Goal: Find specific page/section: Find specific page/section

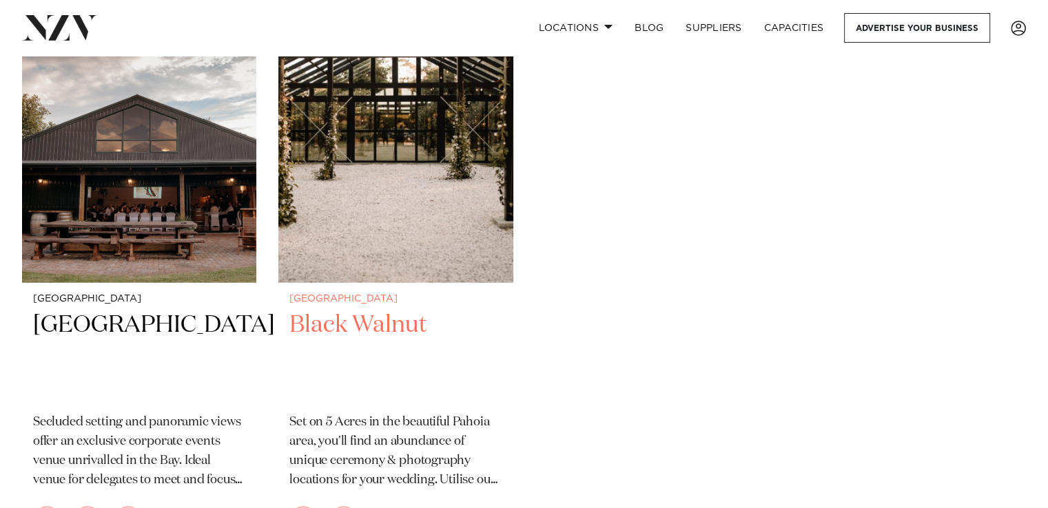
scroll to position [3031, 0]
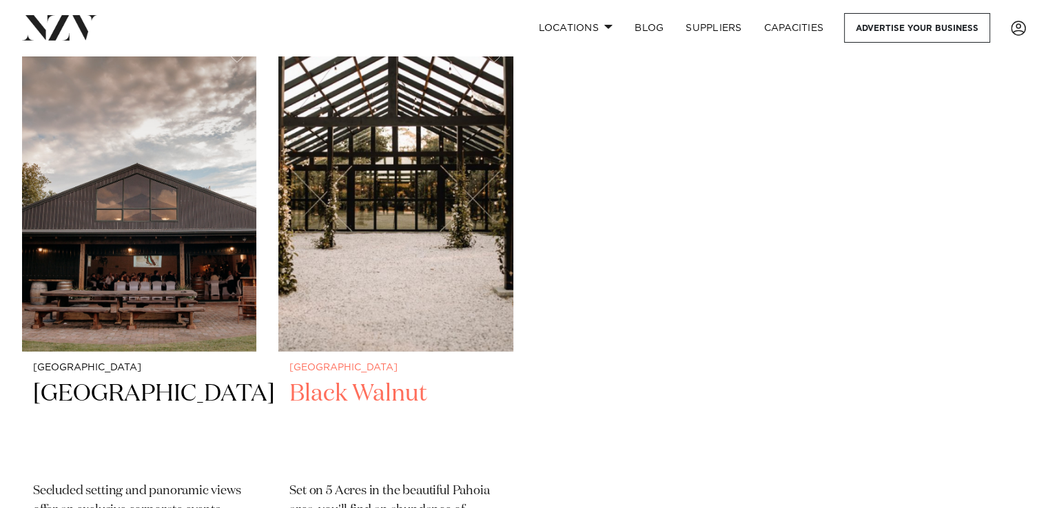
click at [398, 220] on img at bounding box center [395, 194] width 234 height 314
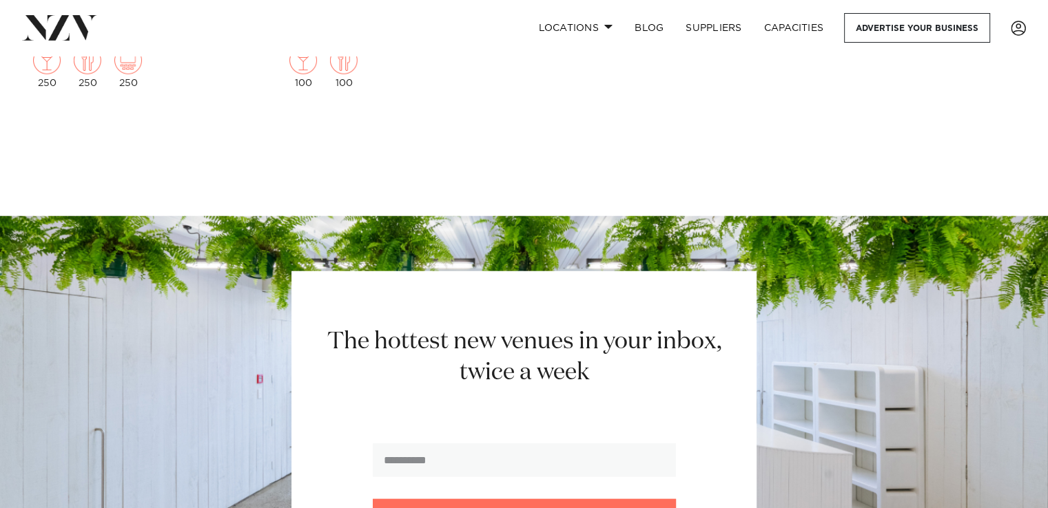
scroll to position [3720, 0]
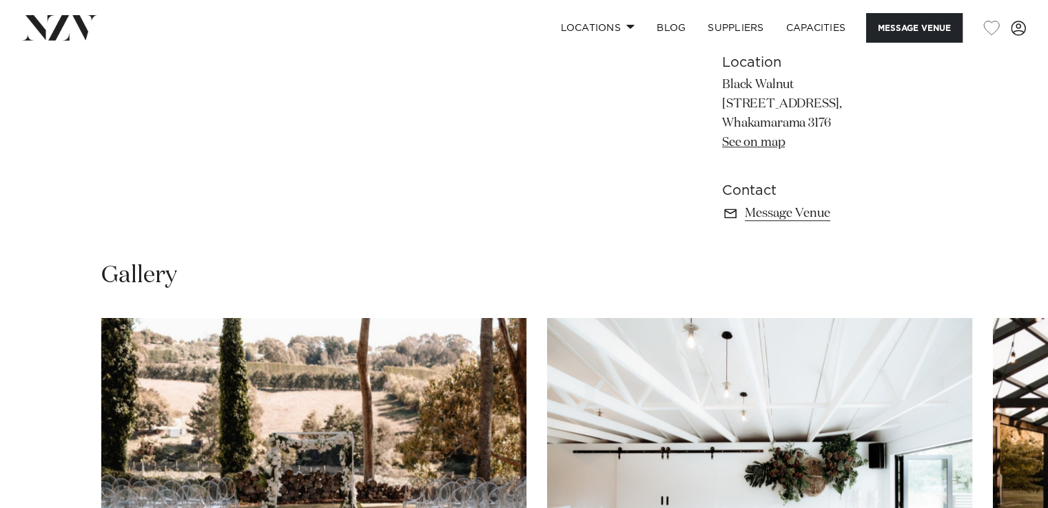
scroll to position [987, 0]
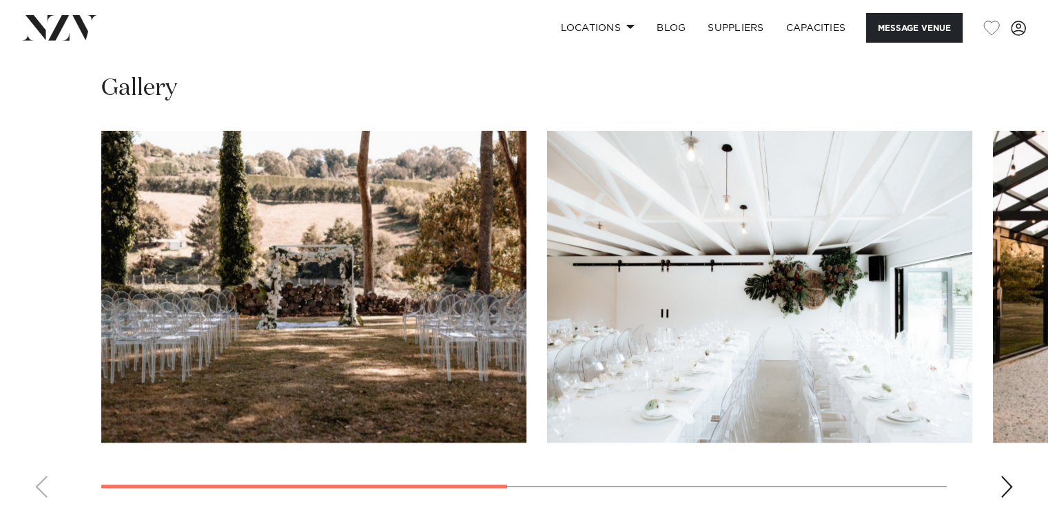
click at [1005, 485] on div "Next slide" at bounding box center [1007, 487] width 14 height 22
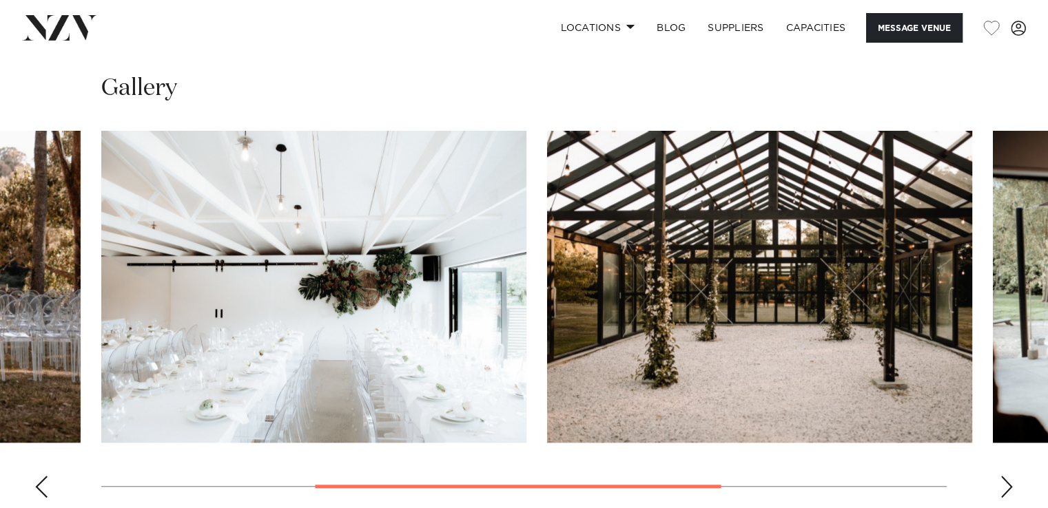
click at [1005, 485] on div "Next slide" at bounding box center [1007, 487] width 14 height 22
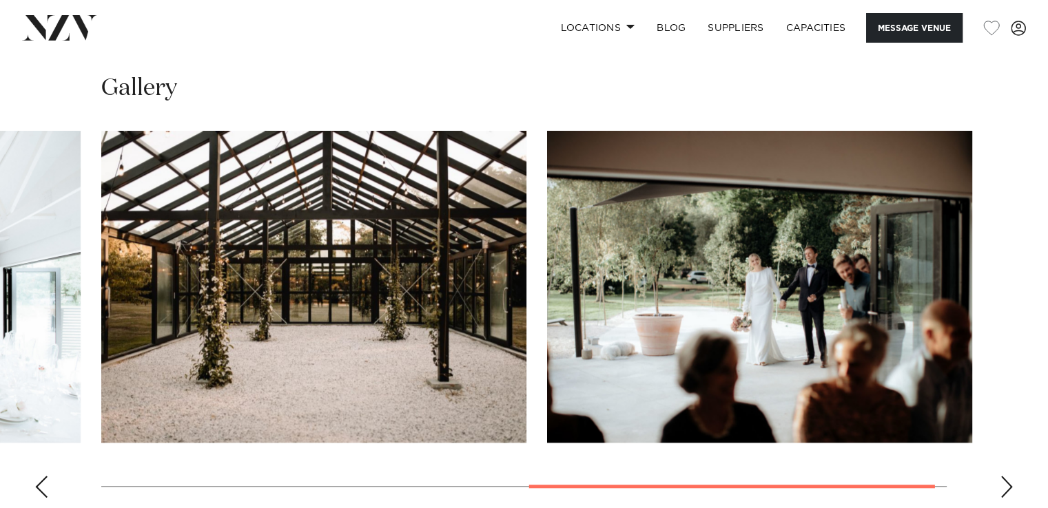
click at [1005, 485] on div "Next slide" at bounding box center [1007, 487] width 14 height 22
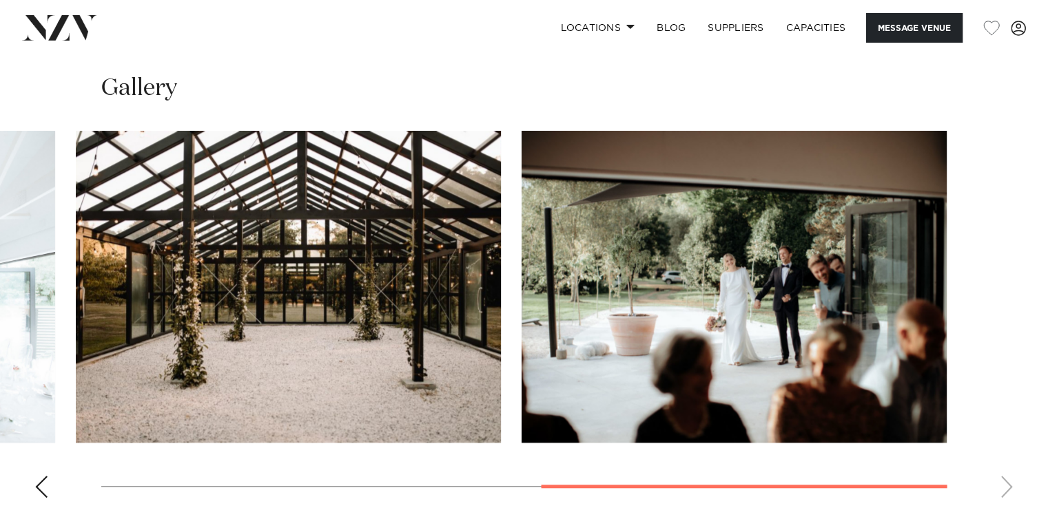
click at [1005, 485] on swiper-container at bounding box center [524, 320] width 1048 height 378
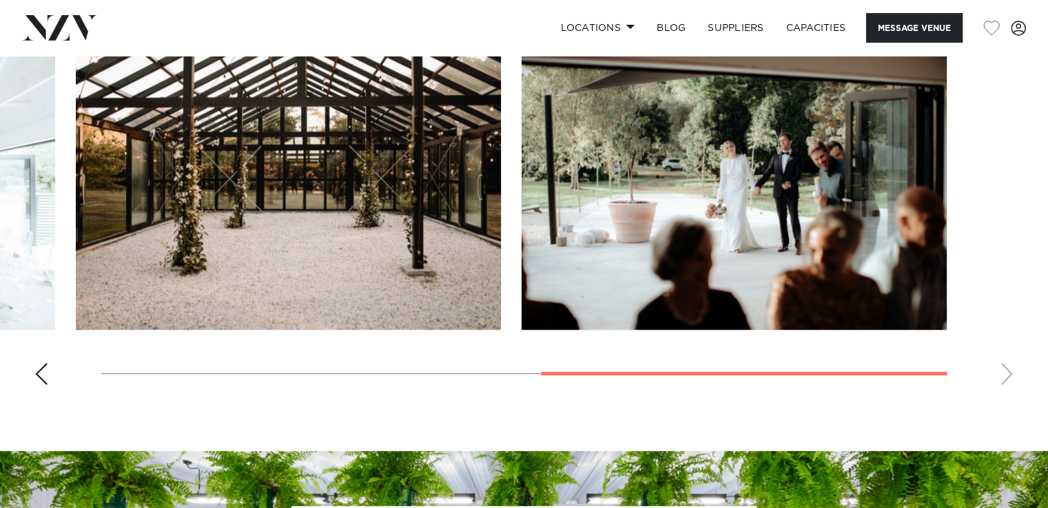
scroll to position [1400, 0]
